Goal: Transaction & Acquisition: Purchase product/service

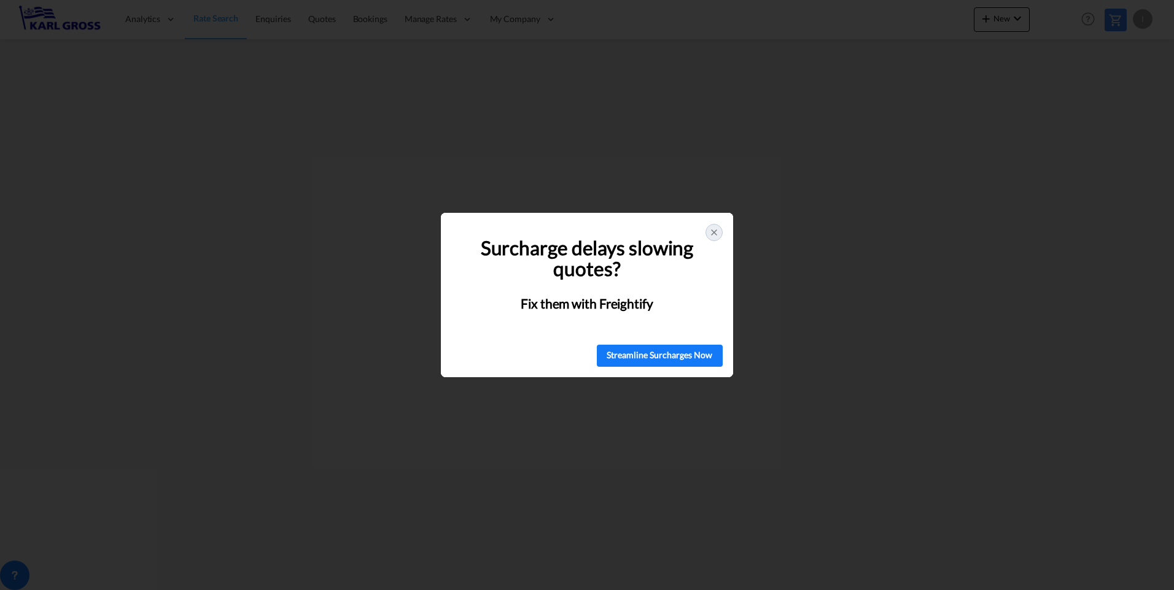
click at [721, 233] on div at bounding box center [713, 232] width 17 height 17
